Goal: Task Accomplishment & Management: Complete application form

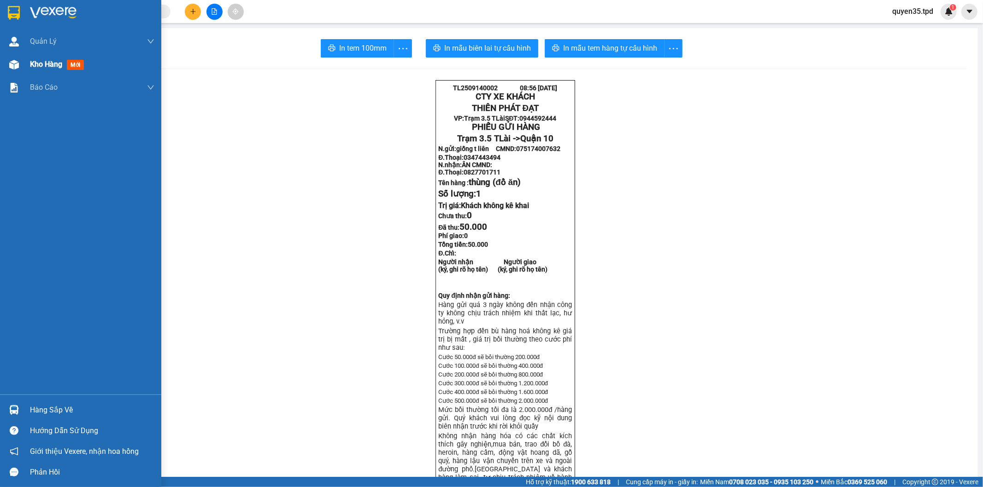
click at [21, 67] on div at bounding box center [14, 65] width 16 height 16
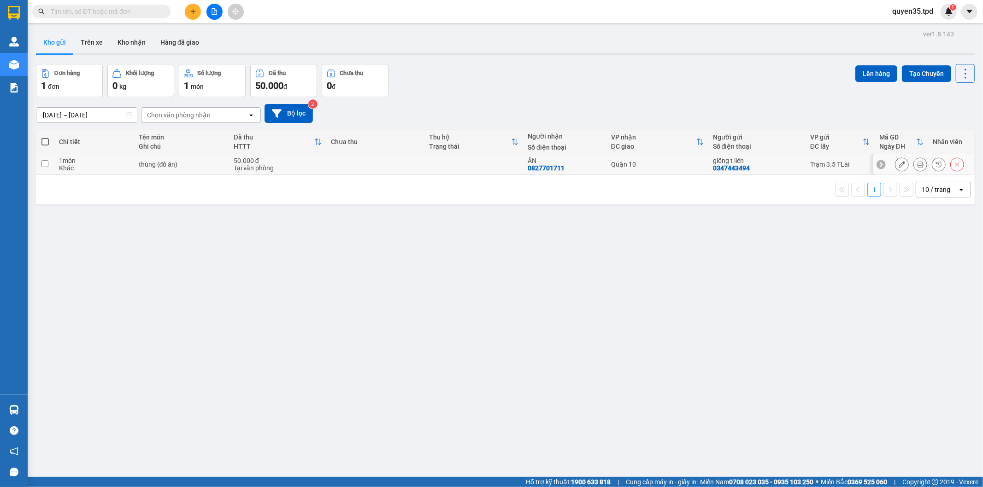
click at [47, 160] on input "checkbox" at bounding box center [44, 163] width 7 height 7
checkbox input "true"
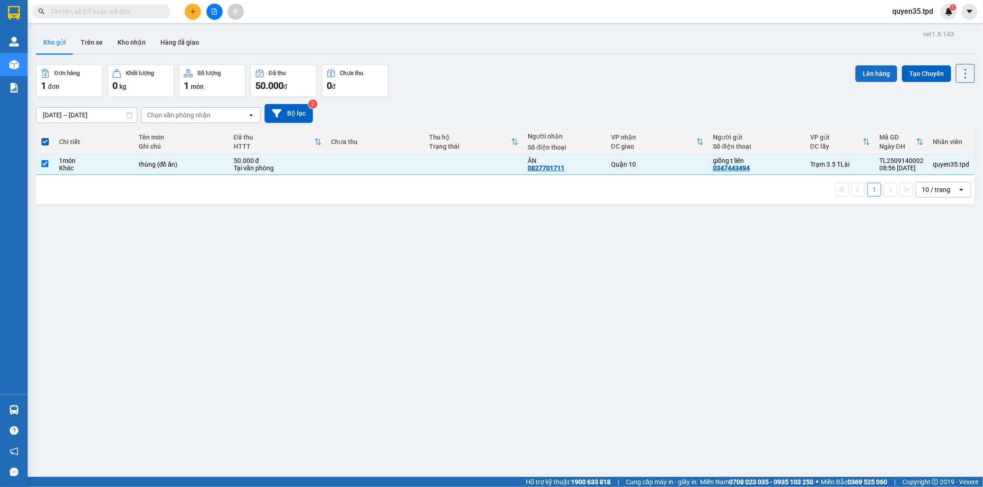
click at [855, 70] on button "Lên hàng" at bounding box center [876, 73] width 42 height 17
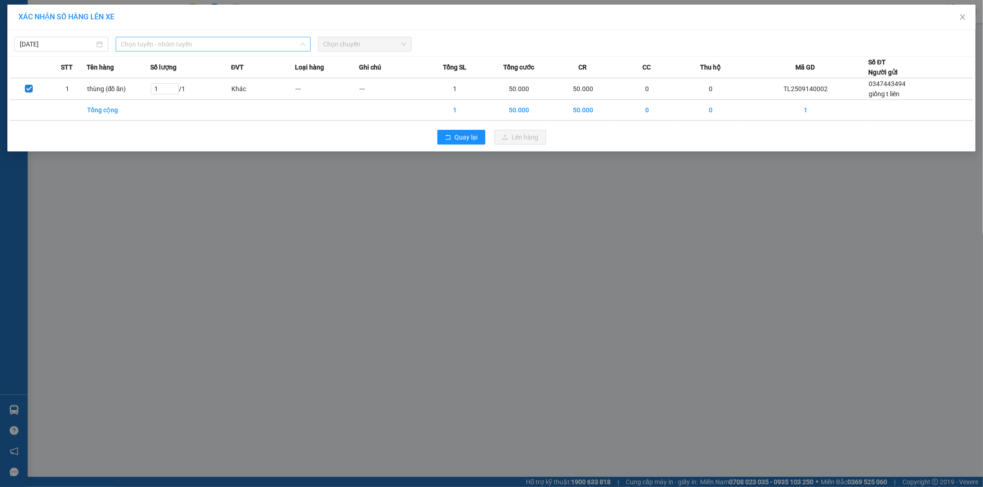
click at [254, 48] on span "Chọn tuyến - nhóm tuyến" at bounding box center [213, 44] width 184 height 14
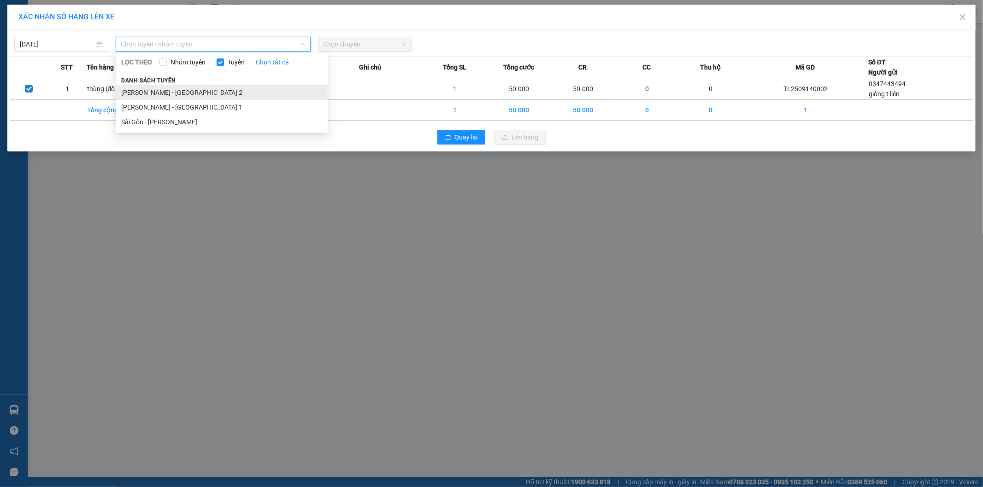
click at [186, 91] on li "[PERSON_NAME] - [GEOGRAPHIC_DATA] 2" at bounding box center [222, 92] width 212 height 15
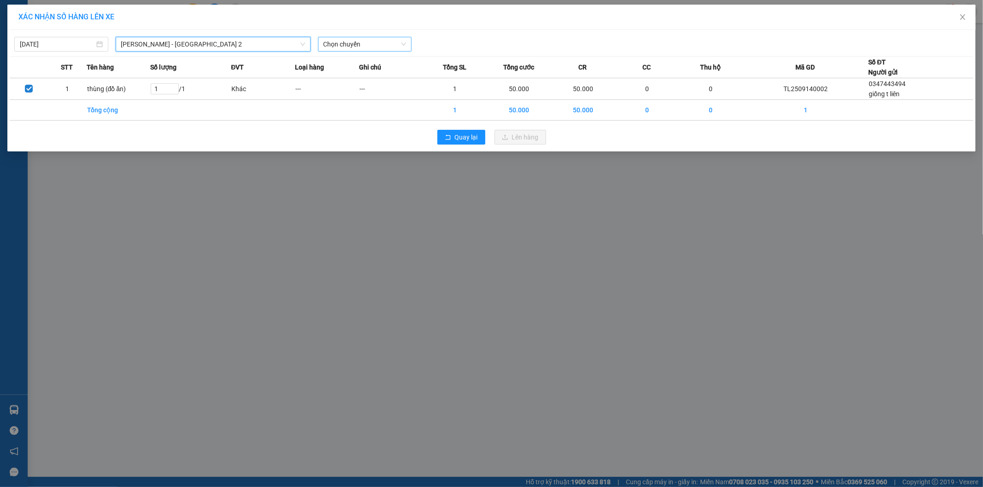
click at [395, 43] on span "Chọn chuyến" at bounding box center [364, 44] width 83 height 14
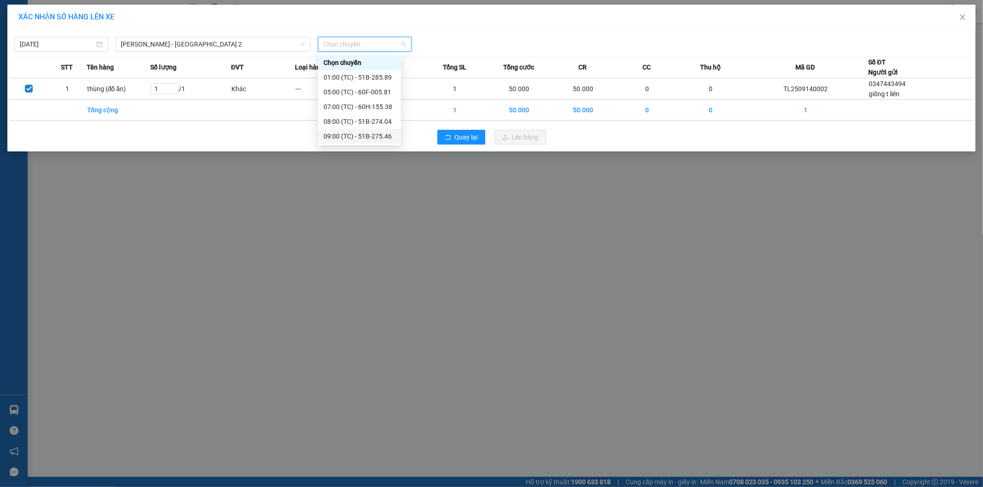
click at [380, 137] on div "09:00 (TC) - 51B-275.46" at bounding box center [359, 136] width 72 height 10
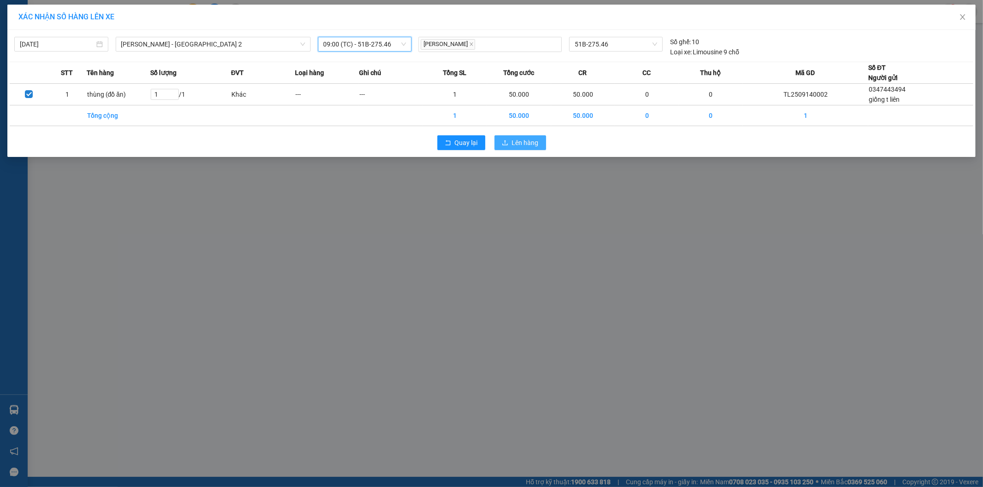
click at [538, 140] on span "Lên hàng" at bounding box center [525, 143] width 27 height 10
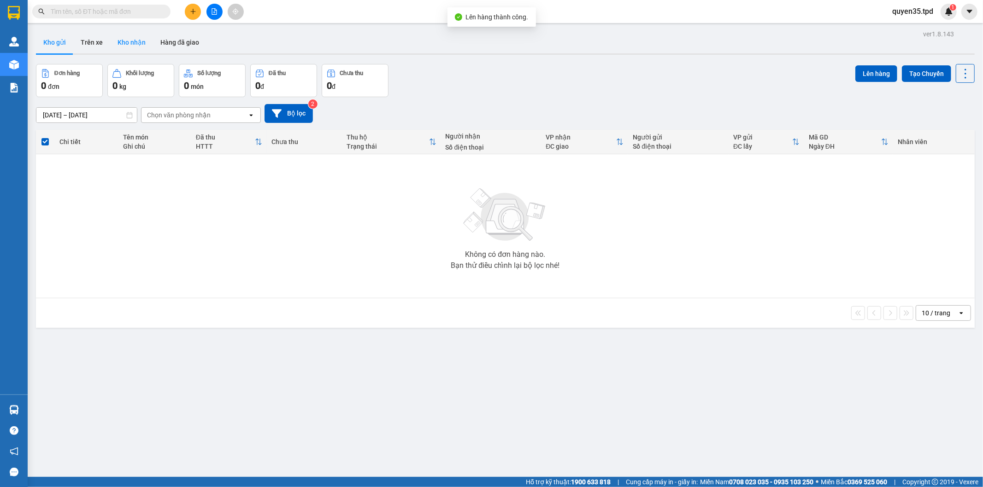
click at [134, 38] on button "Kho nhận" at bounding box center [131, 42] width 43 height 22
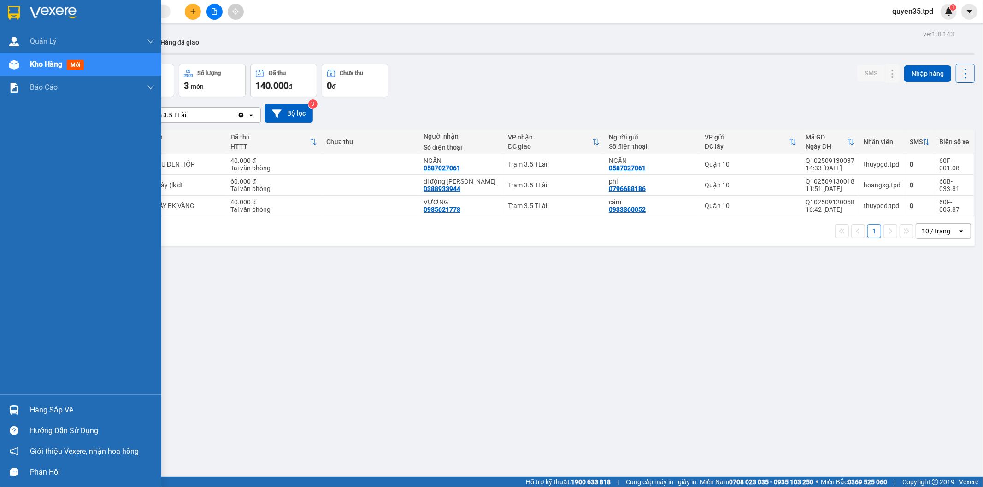
click at [17, 413] on img at bounding box center [14, 410] width 10 height 10
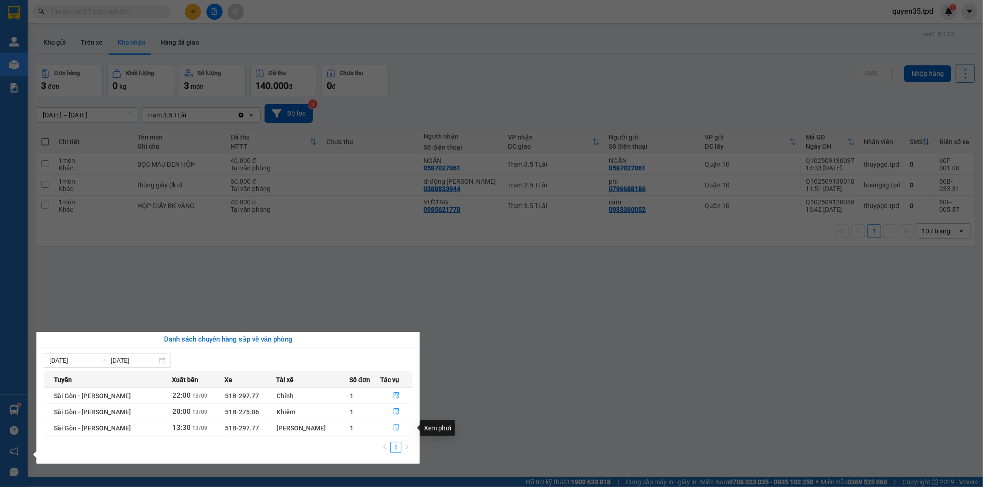
click at [394, 427] on icon "file-done" at bounding box center [396, 428] width 6 height 6
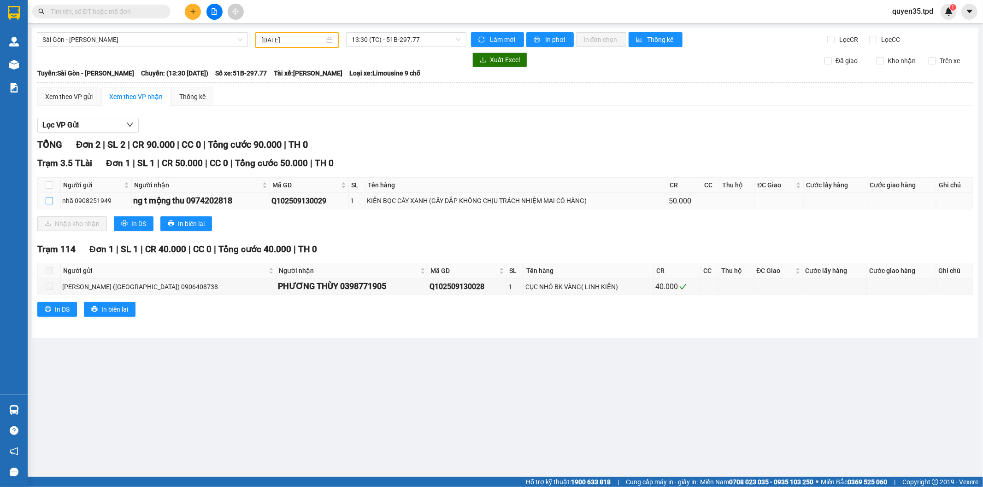
click at [47, 201] on input "checkbox" at bounding box center [49, 200] width 7 height 7
checkbox input "true"
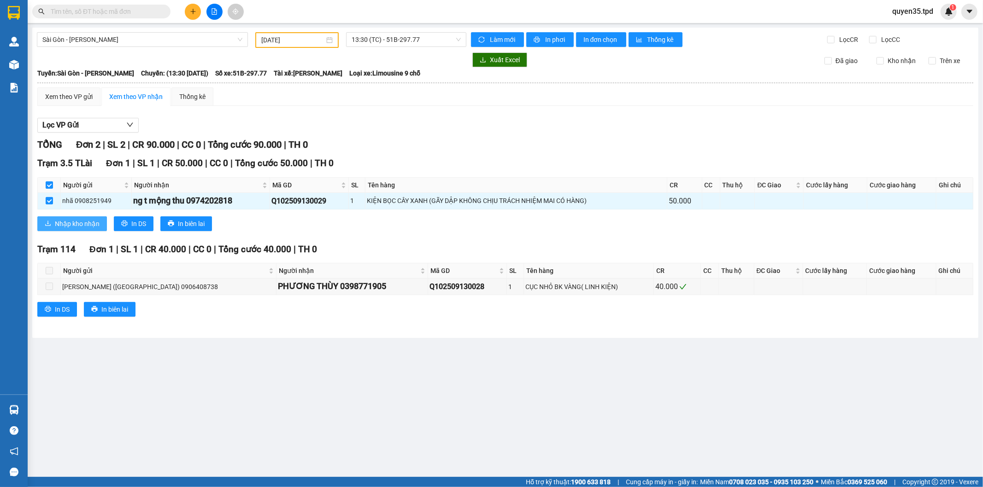
click at [46, 226] on icon "download" at bounding box center [48, 223] width 6 height 6
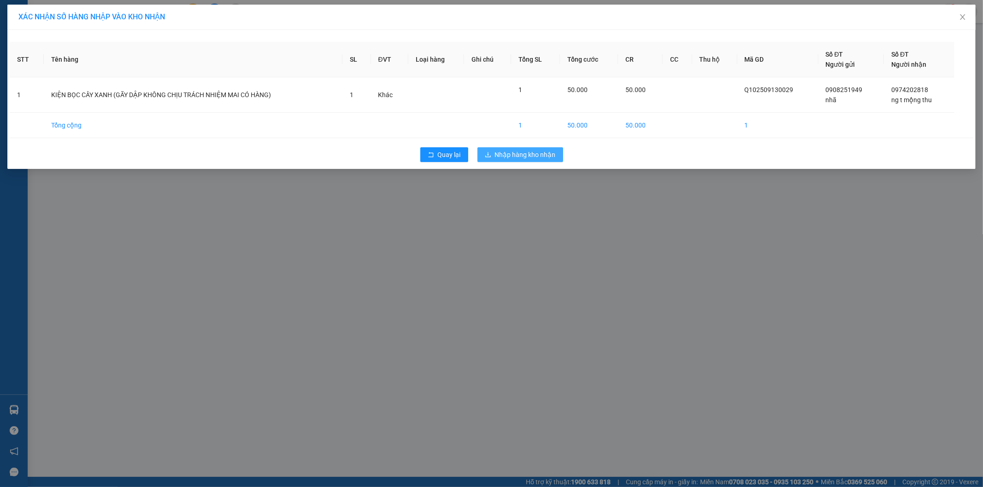
click at [536, 153] on span "Nhập hàng kho nhận" at bounding box center [525, 155] width 61 height 10
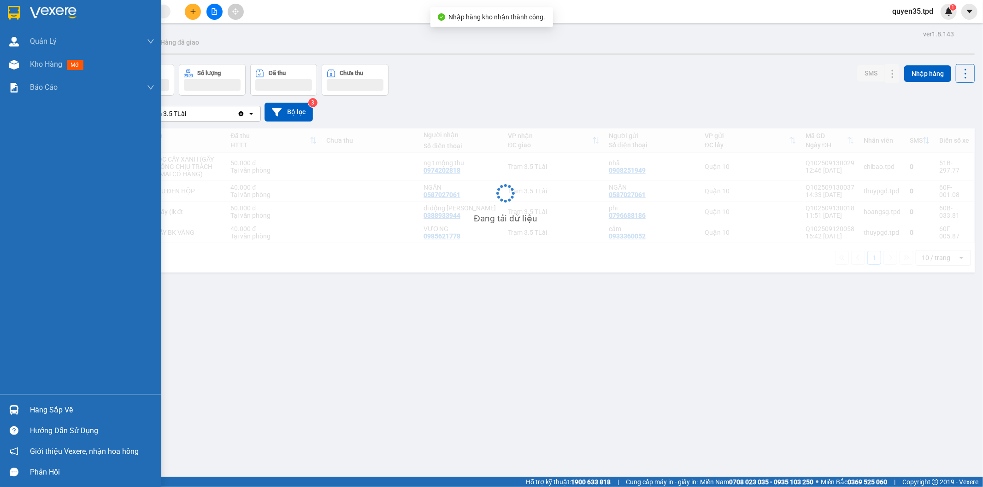
click at [13, 407] on img at bounding box center [14, 410] width 10 height 10
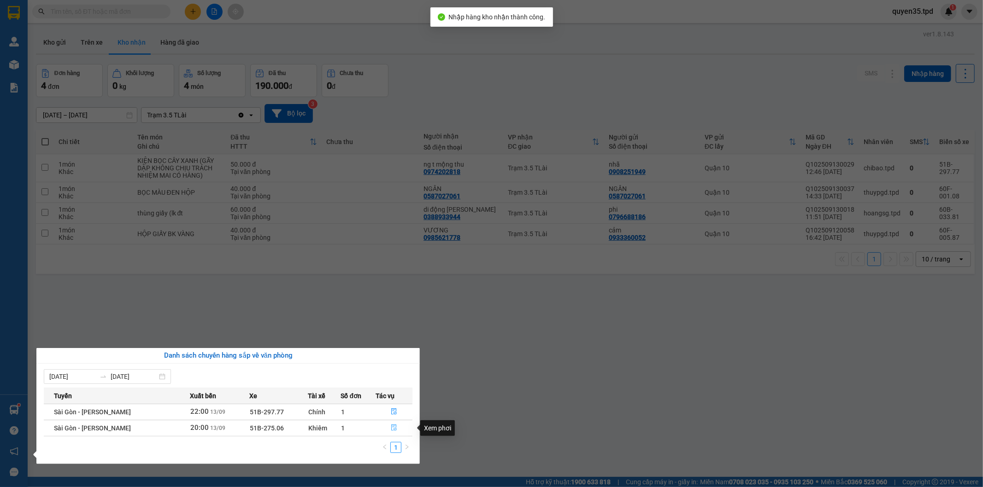
click at [392, 428] on icon "file-done" at bounding box center [394, 428] width 6 height 6
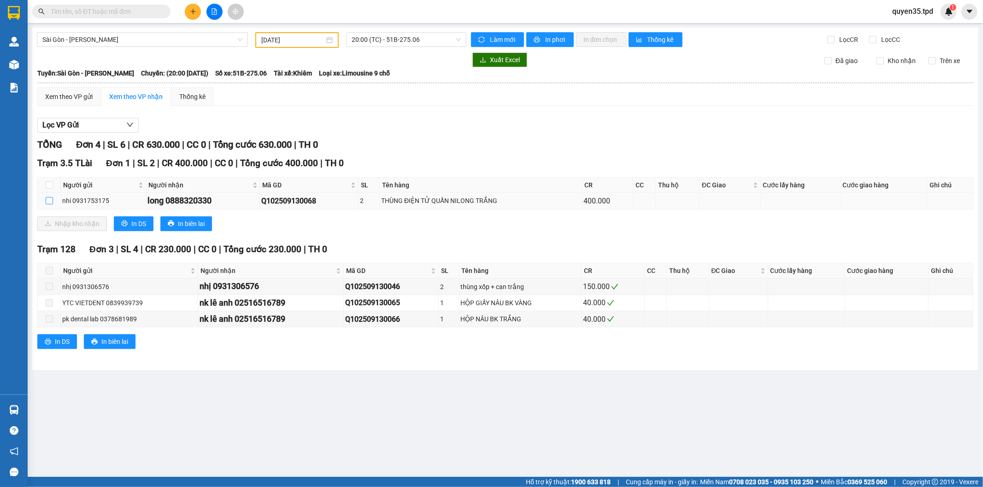
click at [52, 199] on input "checkbox" at bounding box center [49, 200] width 7 height 7
checkbox input "true"
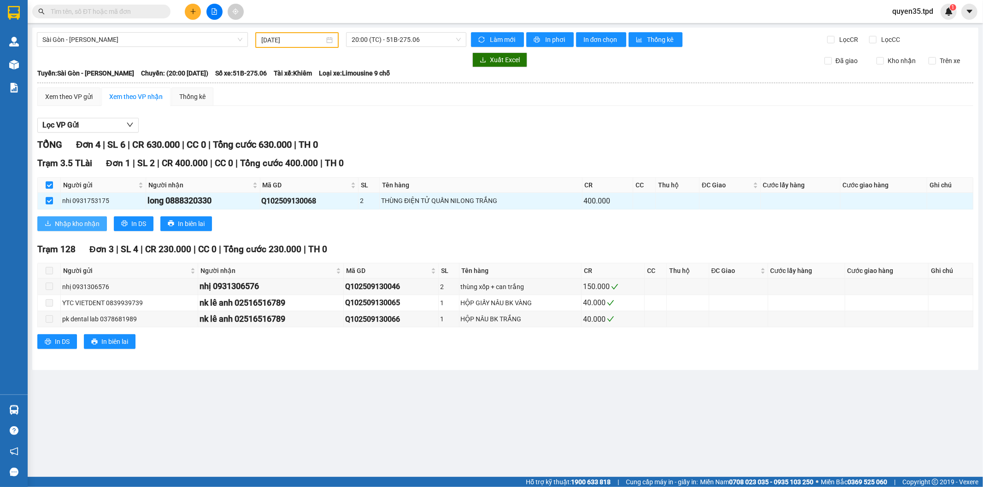
click at [62, 217] on button "Nhập kho nhận" at bounding box center [72, 224] width 70 height 15
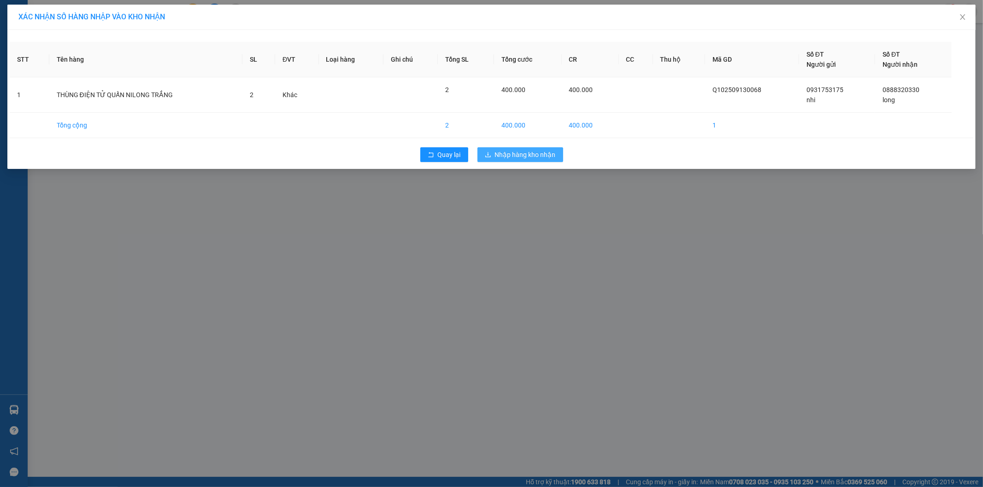
click at [521, 150] on span "Nhập hàng kho nhận" at bounding box center [525, 155] width 61 height 10
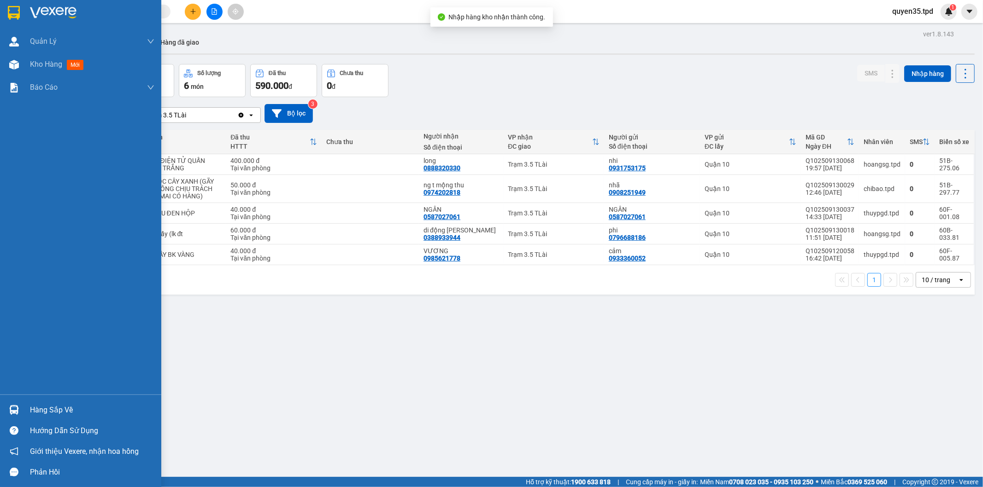
click at [17, 409] on img at bounding box center [14, 410] width 10 height 10
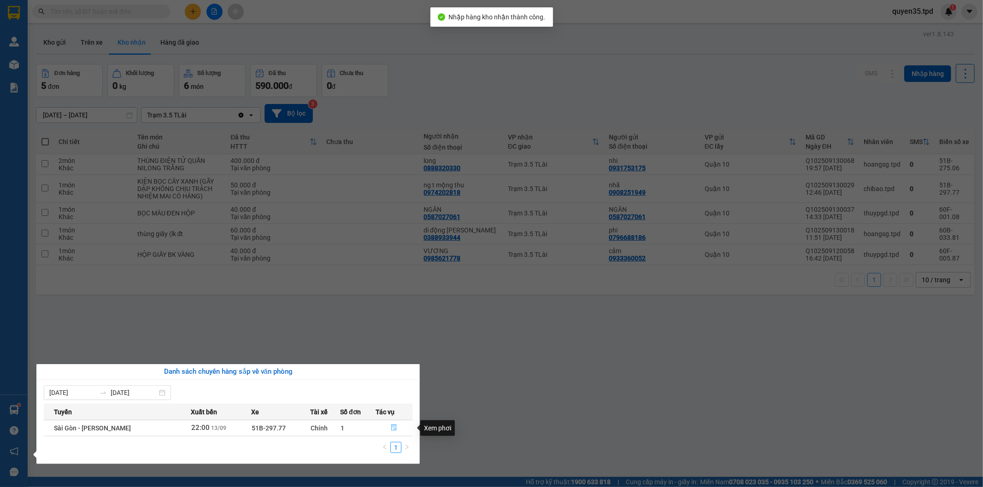
click at [394, 421] on button "button" at bounding box center [394, 428] width 36 height 15
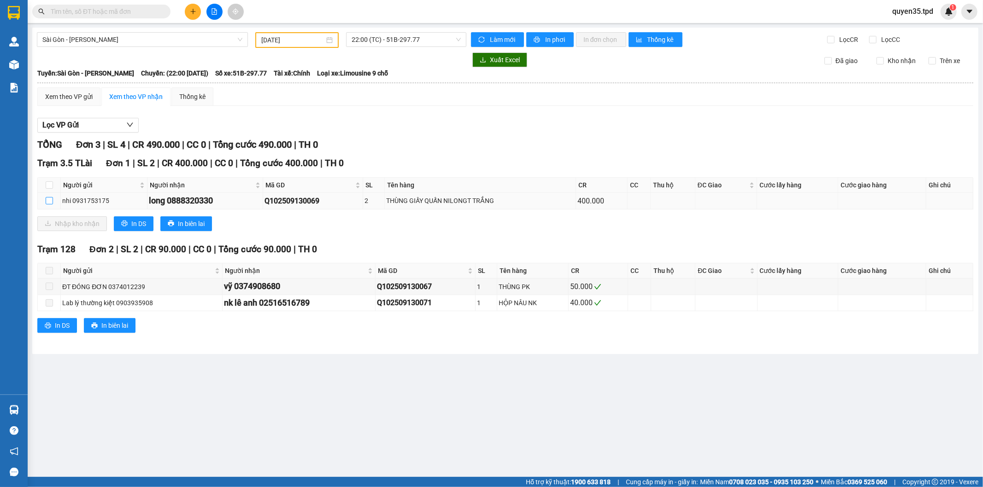
click at [47, 203] on input "checkbox" at bounding box center [49, 200] width 7 height 7
checkbox input "true"
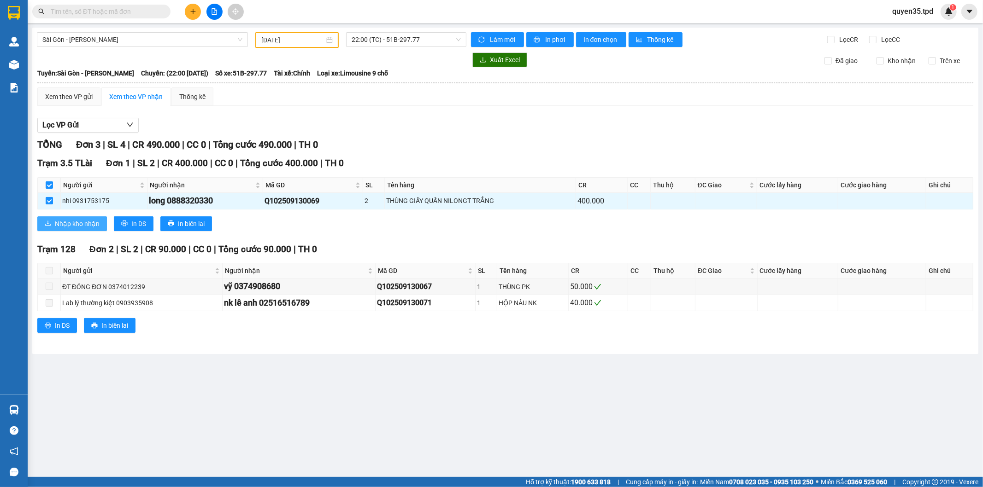
click at [59, 221] on span "Nhập kho nhận" at bounding box center [77, 224] width 45 height 10
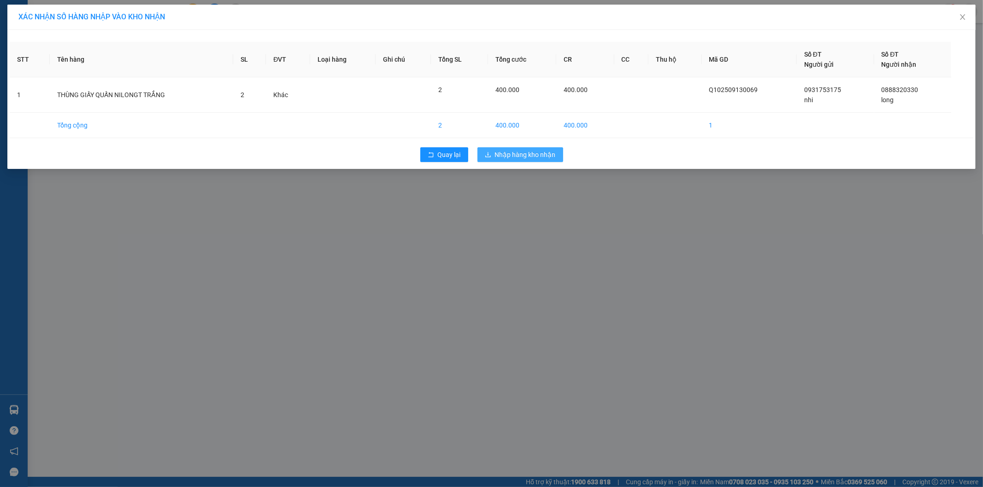
click at [546, 158] on span "Nhập hàng kho nhận" at bounding box center [525, 155] width 61 height 10
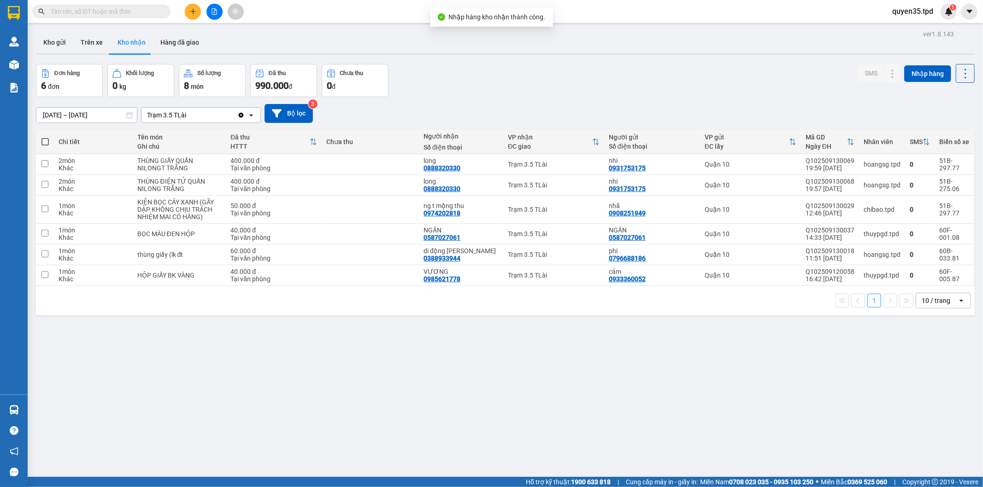
click at [352, 344] on div "ver 1.8.143 Kho gửi Trên xe Kho nhận Hàng đã giao Đơn hàng 6 đơn Khối lượng 0 k…" at bounding box center [505, 271] width 946 height 487
click at [56, 43] on button "Kho gửi" at bounding box center [54, 42] width 37 height 22
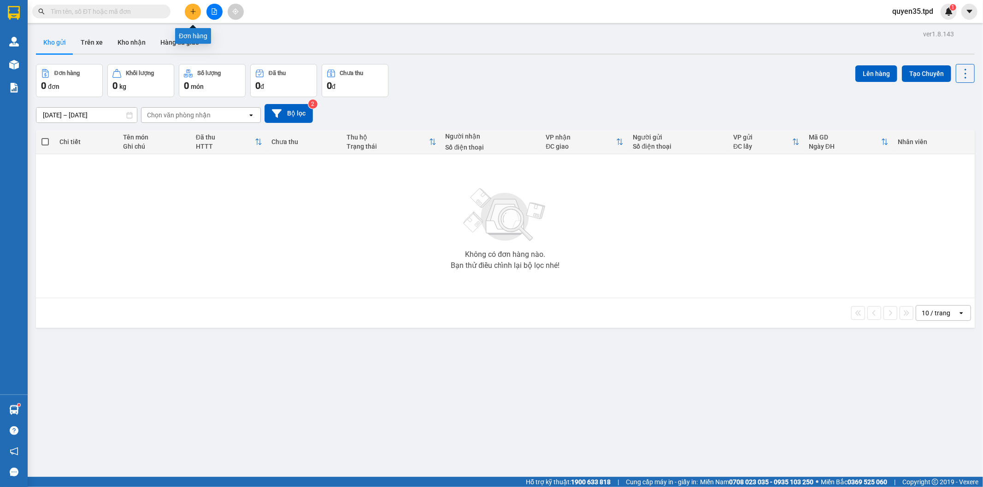
click at [195, 9] on icon "plus" at bounding box center [193, 11] width 6 height 6
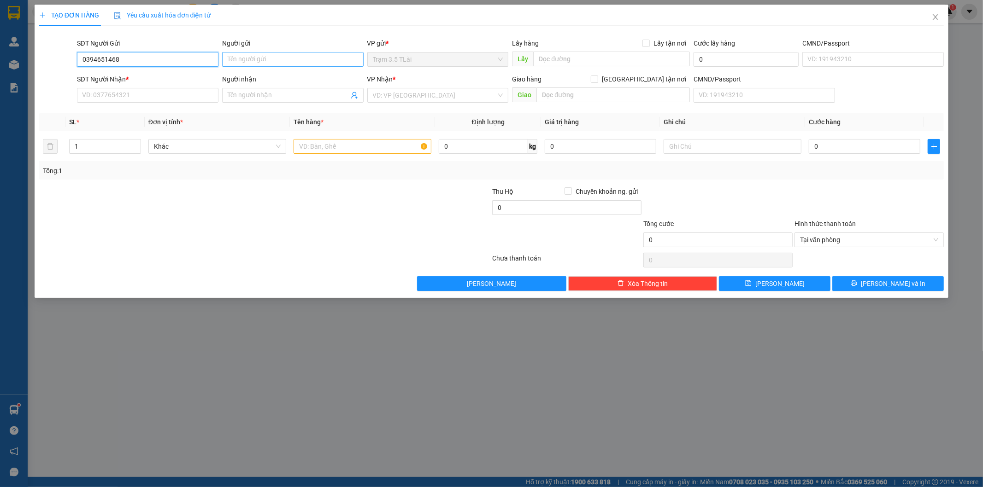
type input "0394651468"
click at [270, 62] on input "Người gửi" at bounding box center [292, 59] width 141 height 15
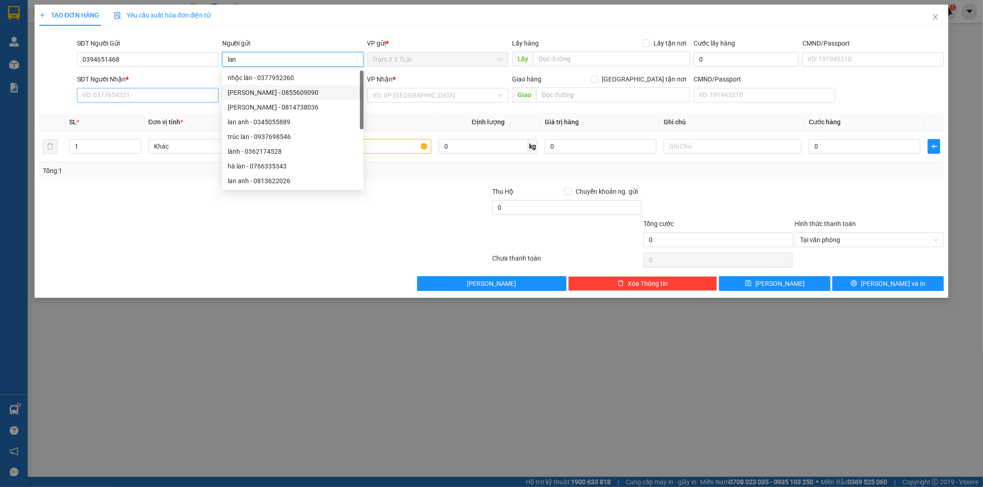
type input "lan"
click at [99, 90] on input "SĐT Người Nhận *" at bounding box center [147, 95] width 141 height 15
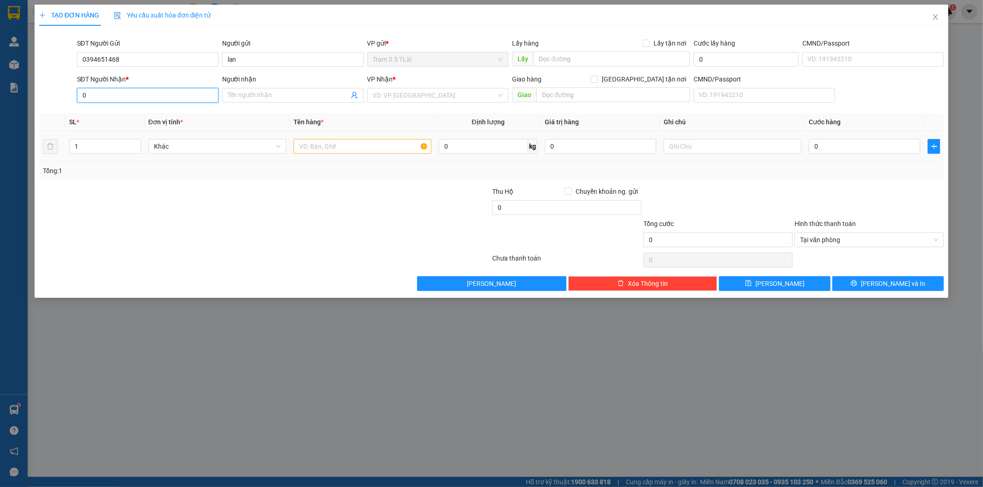
type input "0"
click at [86, 155] on div "1" at bounding box center [105, 146] width 72 height 18
click at [84, 147] on input "1" at bounding box center [105, 147] width 71 height 14
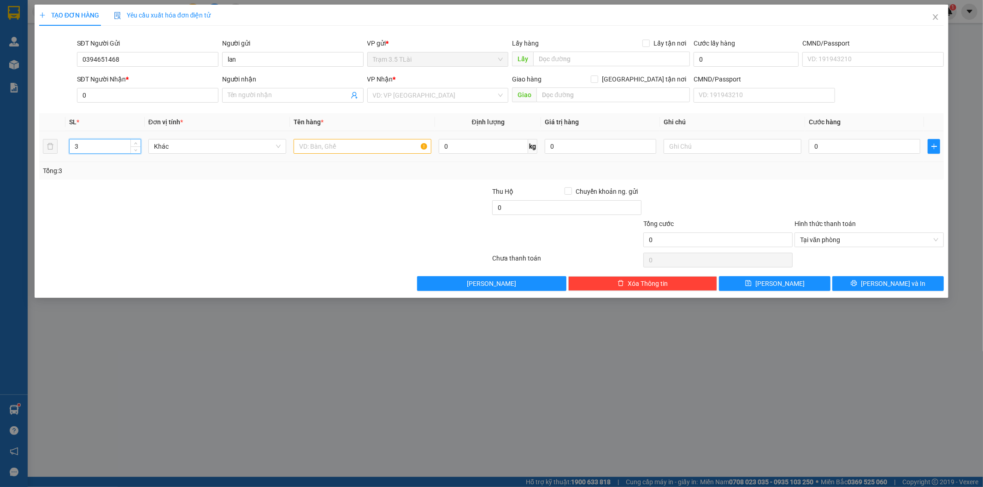
type input "3"
click at [304, 145] on input "text" at bounding box center [362, 146] width 138 height 15
click at [390, 95] on input "search" at bounding box center [435, 95] width 124 height 14
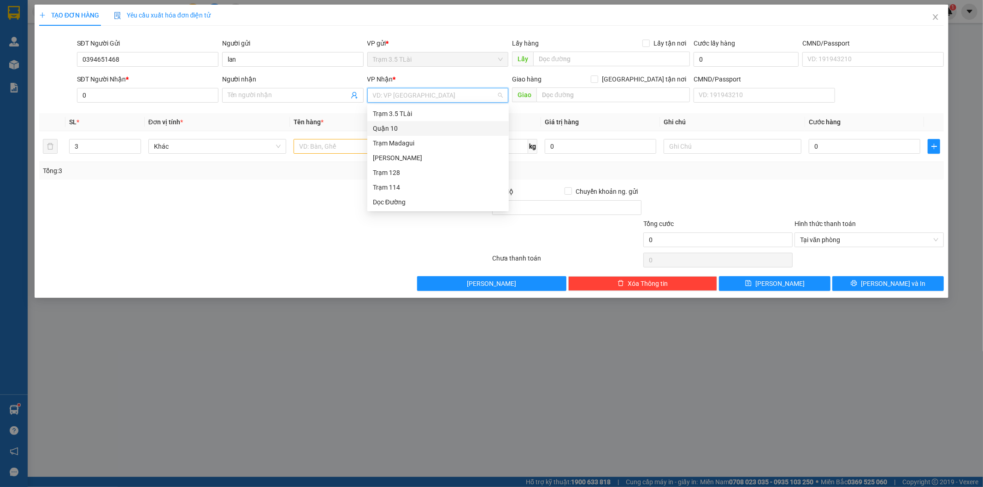
click at [398, 124] on div "Quận 10" at bounding box center [438, 128] width 130 height 10
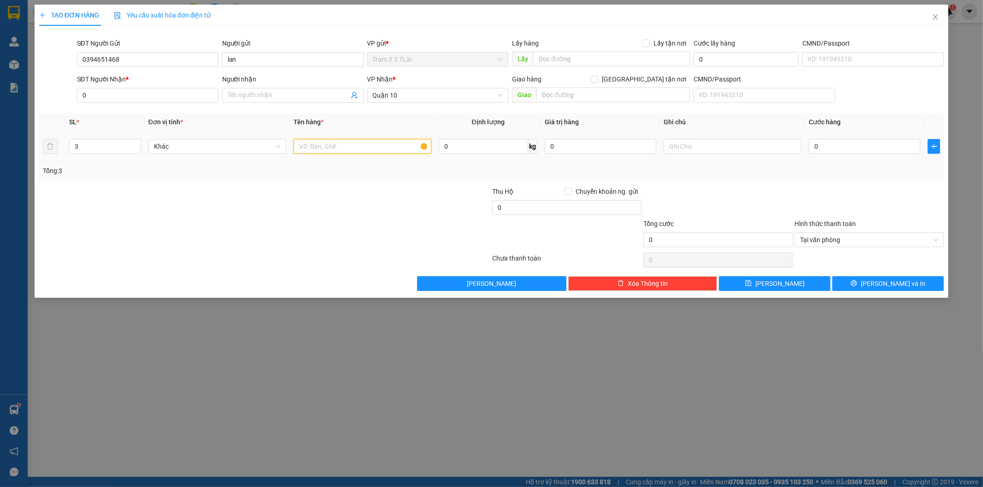
click at [319, 149] on input "text" at bounding box center [362, 146] width 138 height 15
type input "thùng +túi đen"
click at [126, 100] on input "0" at bounding box center [147, 95] width 141 height 15
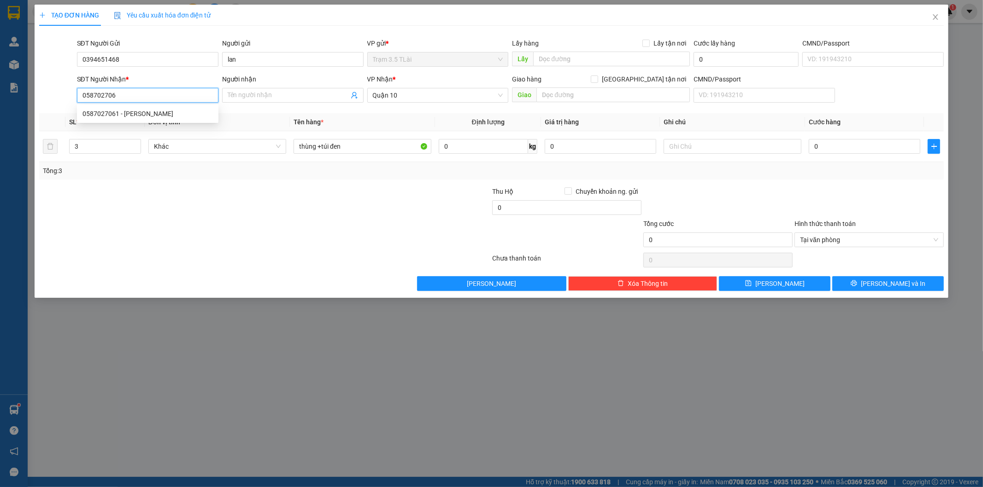
type input "0587027061"
click at [132, 113] on div "0587027061 - [PERSON_NAME]" at bounding box center [147, 114] width 130 height 10
type input "NGÂN"
type input "0587027061"
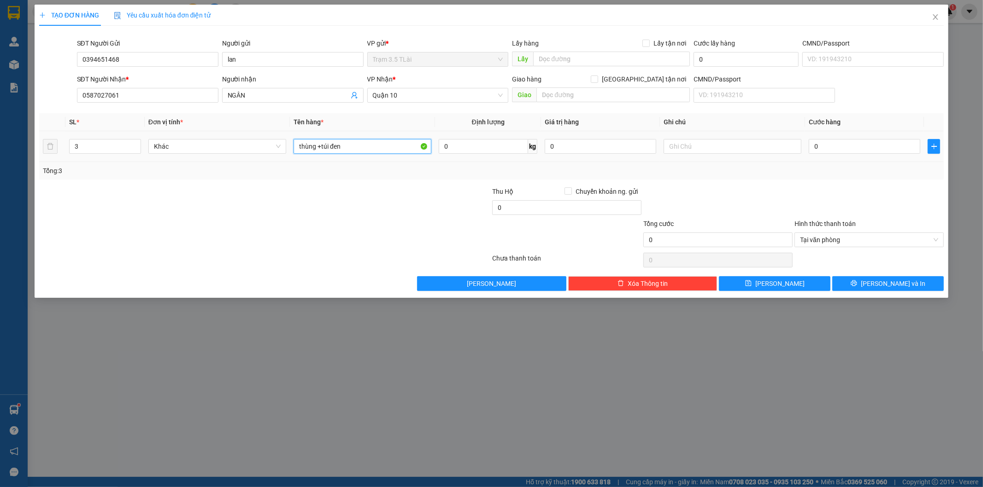
click at [369, 148] on input "thùng +túi đen" at bounding box center [362, 146] width 138 height 15
type input "thùng +túi đen +túi hồng (con mèo)"
click at [719, 140] on input "text" at bounding box center [732, 146] width 138 height 15
type input "chết k chịu trách nhiệm"
click at [823, 146] on input "0" at bounding box center [864, 146] width 111 height 15
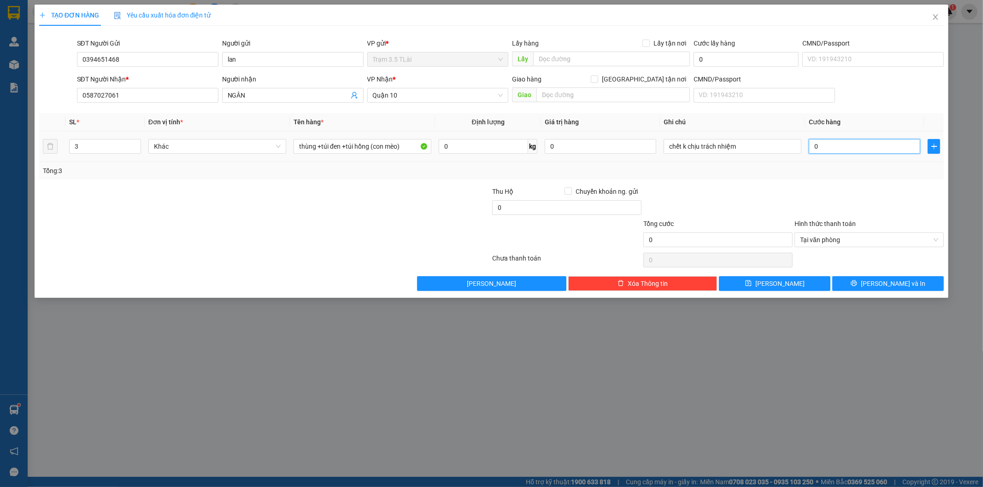
type input "1"
type input "15"
type input "150"
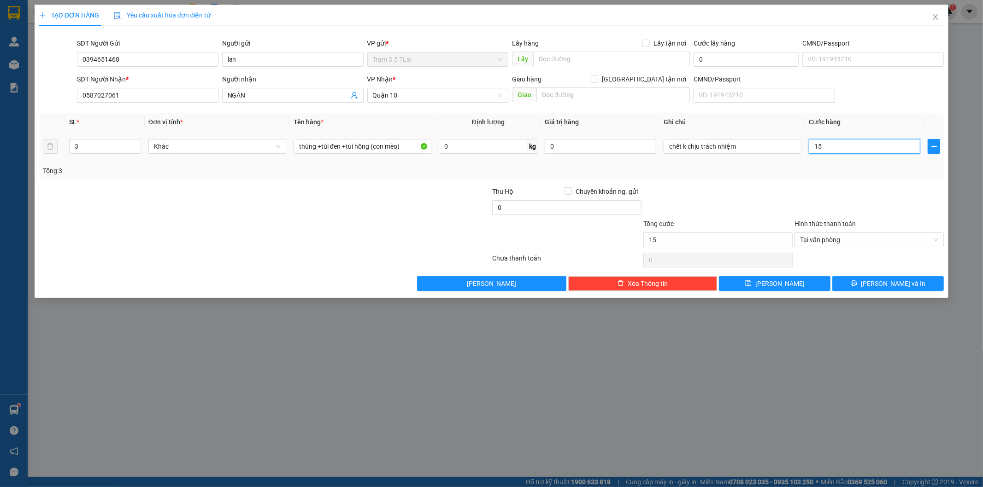
type input "150"
type input "150.000"
click at [845, 279] on button "[PERSON_NAME] và In" at bounding box center [887, 283] width 111 height 15
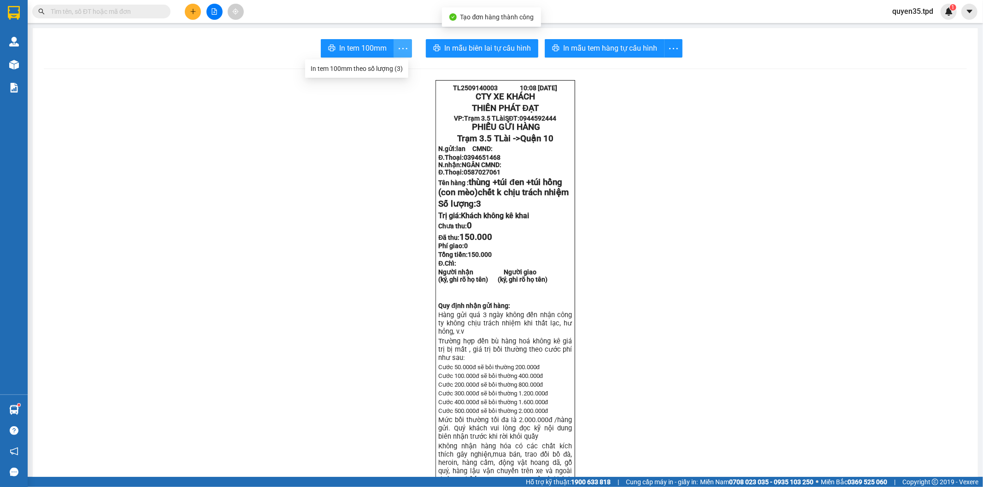
click at [397, 46] on icon "more" at bounding box center [403, 49] width 12 height 12
click at [362, 67] on div "In tem 100mm theo số lượng (3)" at bounding box center [357, 69] width 92 height 10
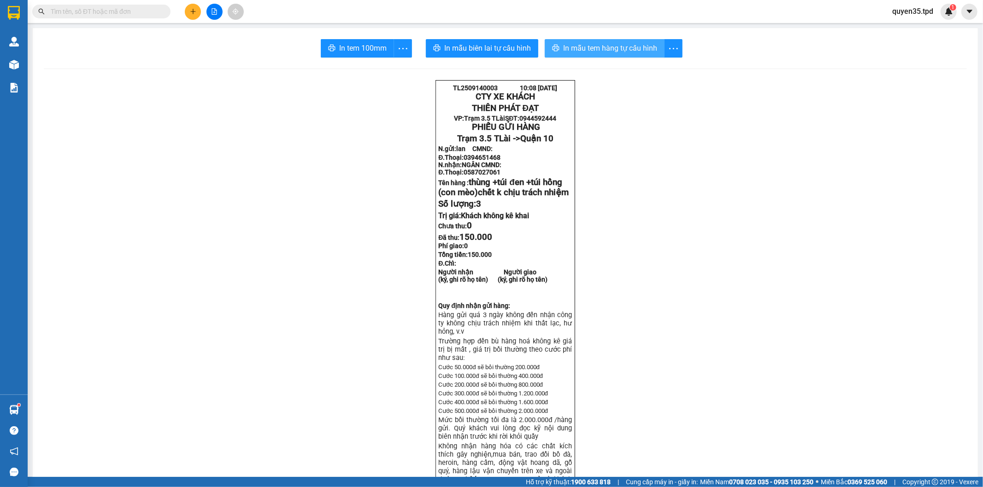
click at [606, 47] on span "In mẫu tem hàng tự cấu hình" at bounding box center [610, 48] width 94 height 12
